Goal: Find contact information: Find contact information

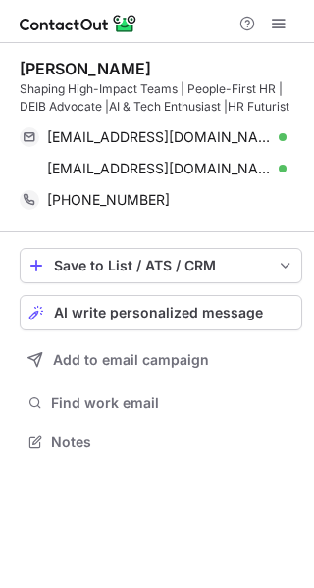
scroll to position [429, 314]
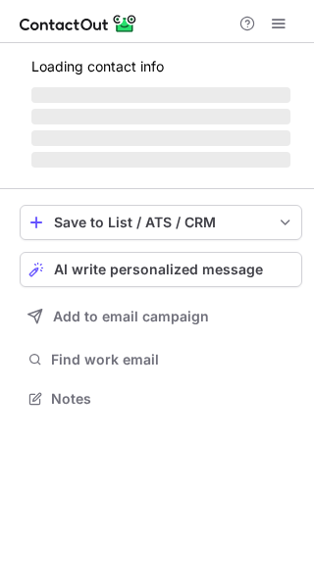
scroll to position [380, 314]
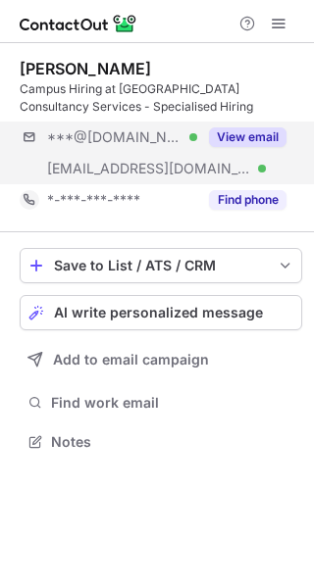
scroll to position [429, 314]
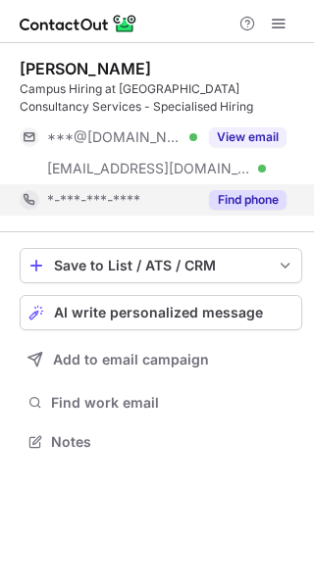
click at [246, 197] on button "Find phone" at bounding box center [247, 200] width 77 height 20
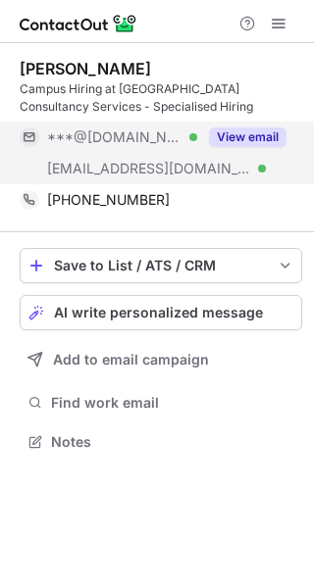
click at [226, 132] on button "View email" at bounding box center [247, 137] width 77 height 20
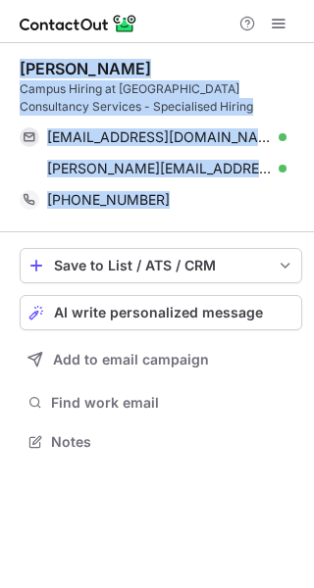
drag, startPoint x: 20, startPoint y: 63, endPoint x: 173, endPoint y: 216, distance: 216.3
click at [173, 216] on div "Aravind T Campus Hiring at Tata Consultancy Services - Specialised Hiring rahul…" at bounding box center [161, 137] width 282 height 189
copy div "Aravind T Campus Hiring at Tata Consultancy Services - Specialised Hiring rahul…"
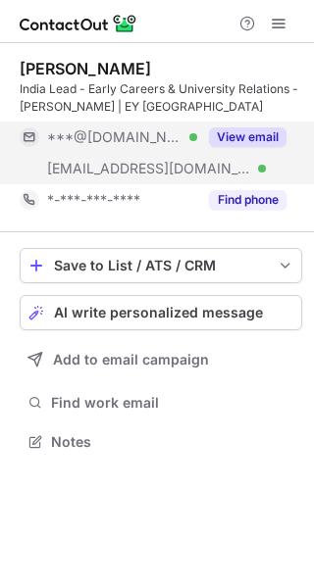
scroll to position [429, 314]
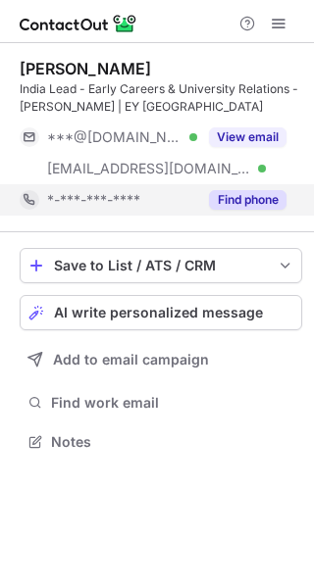
click at [256, 200] on button "Find phone" at bounding box center [247, 200] width 77 height 20
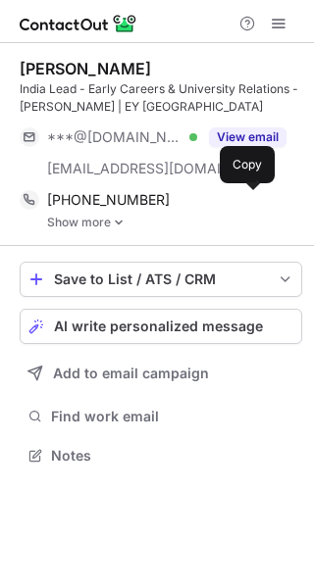
scroll to position [442, 314]
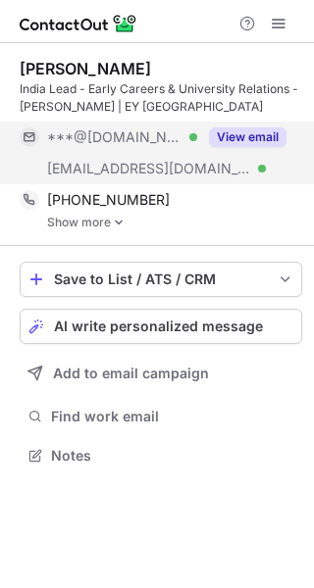
click at [245, 132] on button "View email" at bounding box center [247, 137] width 77 height 20
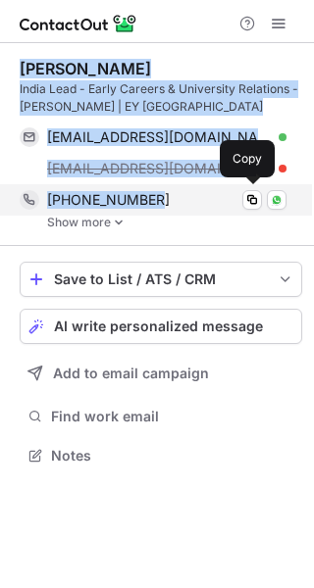
drag, startPoint x: 23, startPoint y: 66, endPoint x: 183, endPoint y: 199, distance: 208.9
click at [183, 199] on div "Amrita Dubey India Lead - Early Careers & University Relations - EY Parthenon |…" at bounding box center [161, 144] width 282 height 171
copy div "Amrita Dubey India Lead - Early Careers & University Relations - EY Parthenon |…"
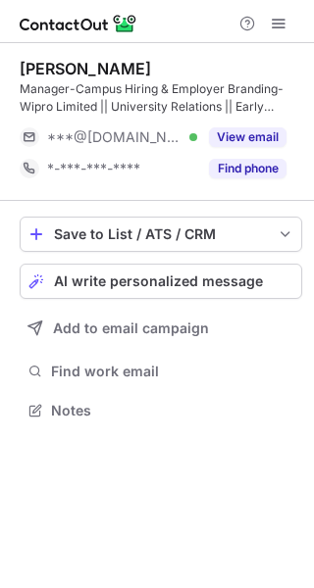
scroll to position [397, 314]
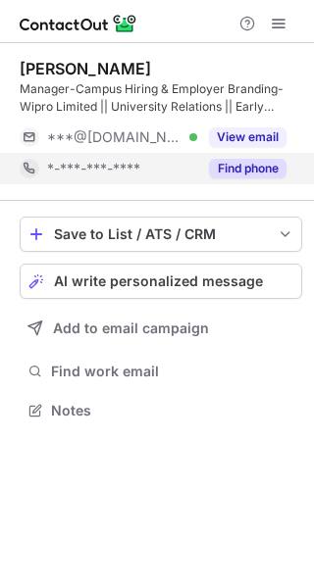
click at [270, 169] on button "Find phone" at bounding box center [247, 169] width 77 height 20
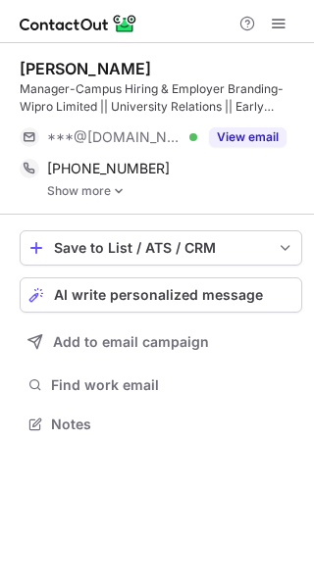
scroll to position [411, 314]
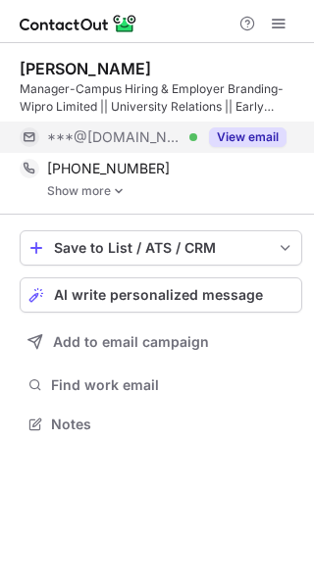
click at [247, 126] on div "View email" at bounding box center [241, 137] width 89 height 31
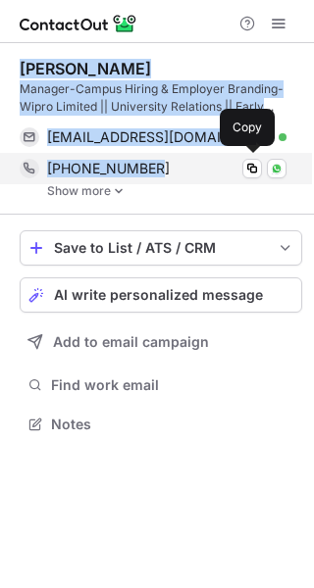
drag, startPoint x: 22, startPoint y: 74, endPoint x: 173, endPoint y: 170, distance: 179.0
click at [173, 170] on div "Nitish Chandra Manager-Campus Hiring & Employer Branding-Wipro Limited || Unive…" at bounding box center [161, 128] width 282 height 139
copy div "Nitish Chandra Manager-Campus Hiring & Employer Branding-Wipro Limited || Unive…"
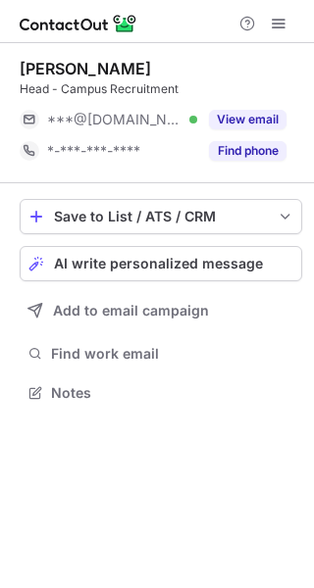
scroll to position [380, 314]
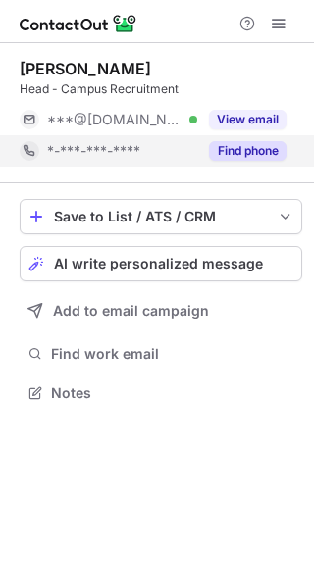
click at [239, 151] on button "Find phone" at bounding box center [247, 151] width 77 height 20
